Goal: Find specific page/section: Find specific page/section

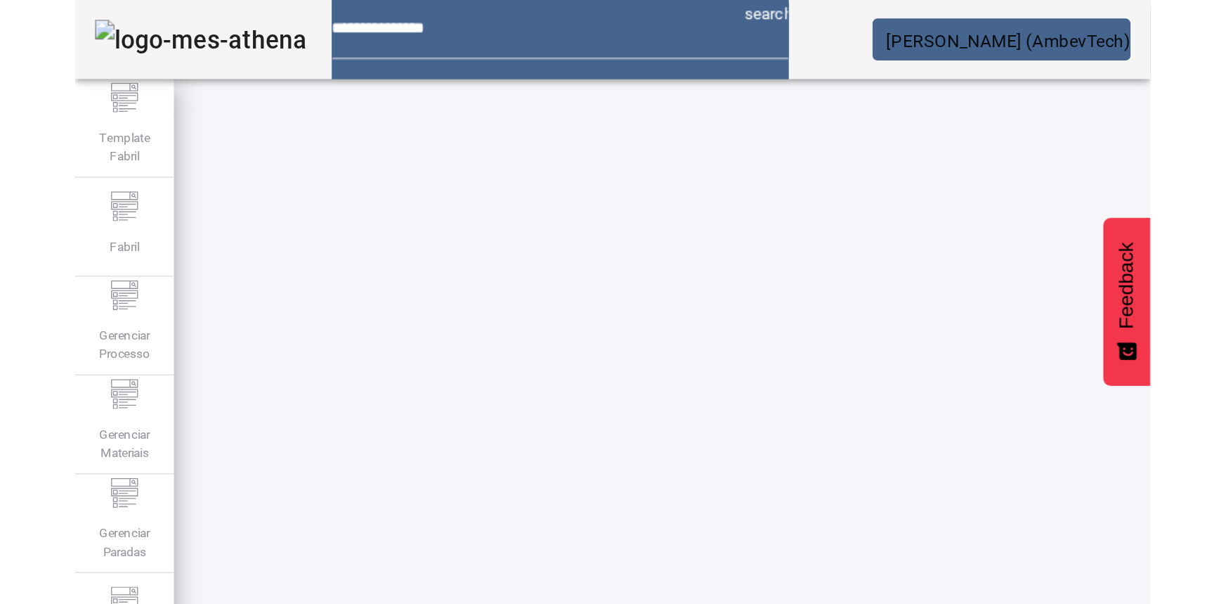
scroll to position [276, 0]
